Goal: Information Seeking & Learning: Understand process/instructions

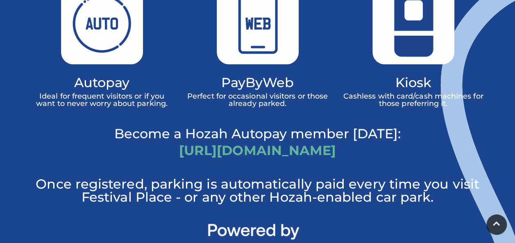
scroll to position [574, 0]
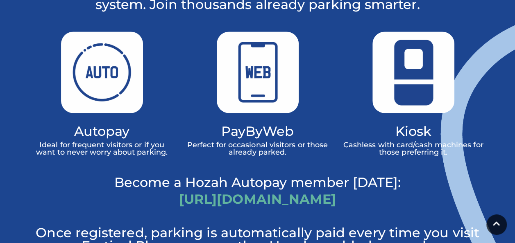
click at [258, 58] on img at bounding box center [258, 73] width 82 height 82
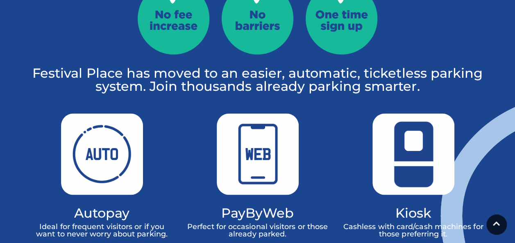
click at [259, 114] on img at bounding box center [258, 155] width 82 height 82
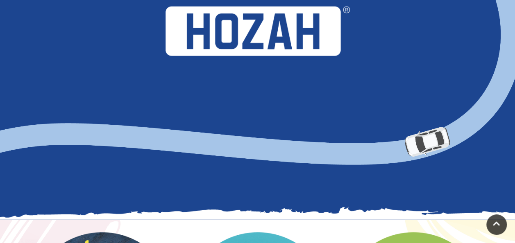
scroll to position [984, 0]
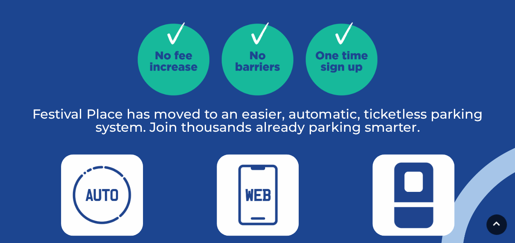
click at [406, 155] on img at bounding box center [414, 196] width 82 height 82
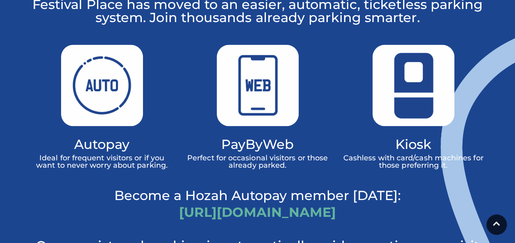
scroll to position [574, 0]
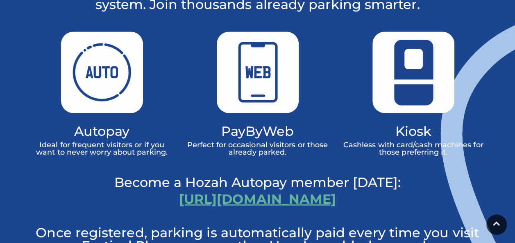
click at [263, 191] on link "[URL][DOMAIN_NAME]" at bounding box center [257, 199] width 157 height 16
drag, startPoint x: 397, startPoint y: 139, endPoint x: 393, endPoint y: 148, distance: 9.6
click at [397, 139] on div "Kiosk Cashless with card/cash machines for those preferring it." at bounding box center [414, 104] width 156 height 145
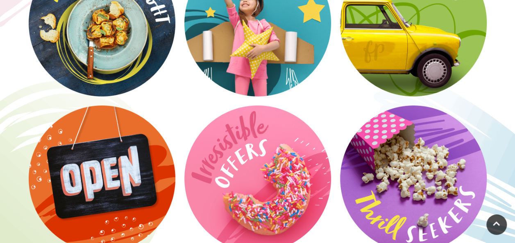
scroll to position [1066, 0]
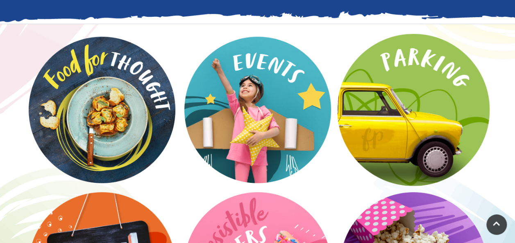
click at [394, 55] on video at bounding box center [413, 110] width 152 height 152
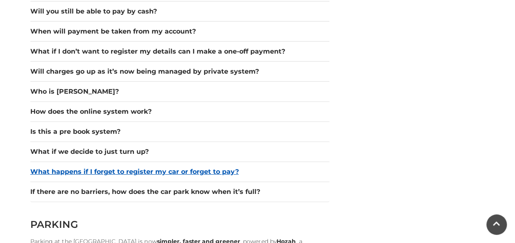
scroll to position [1270, 0]
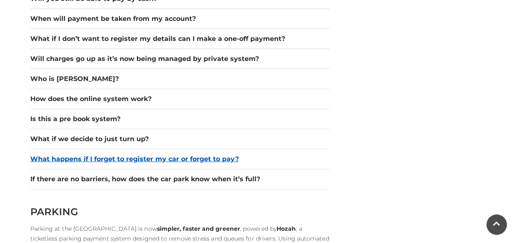
click at [162, 157] on button "What happens if I forget to register my car or forget to pay?" at bounding box center [179, 160] width 299 height 10
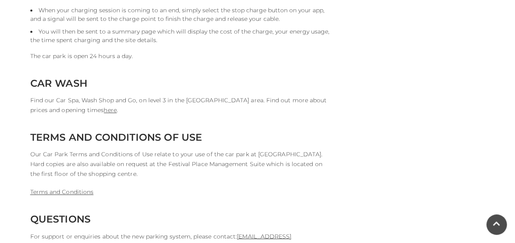
scroll to position [2172, 0]
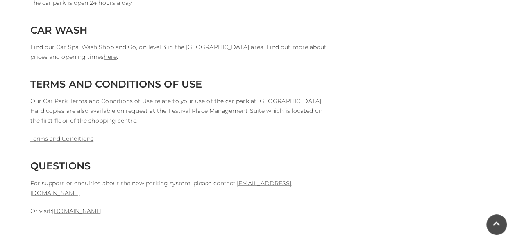
scroll to position [2090, 0]
